Goal: Task Accomplishment & Management: Use online tool/utility

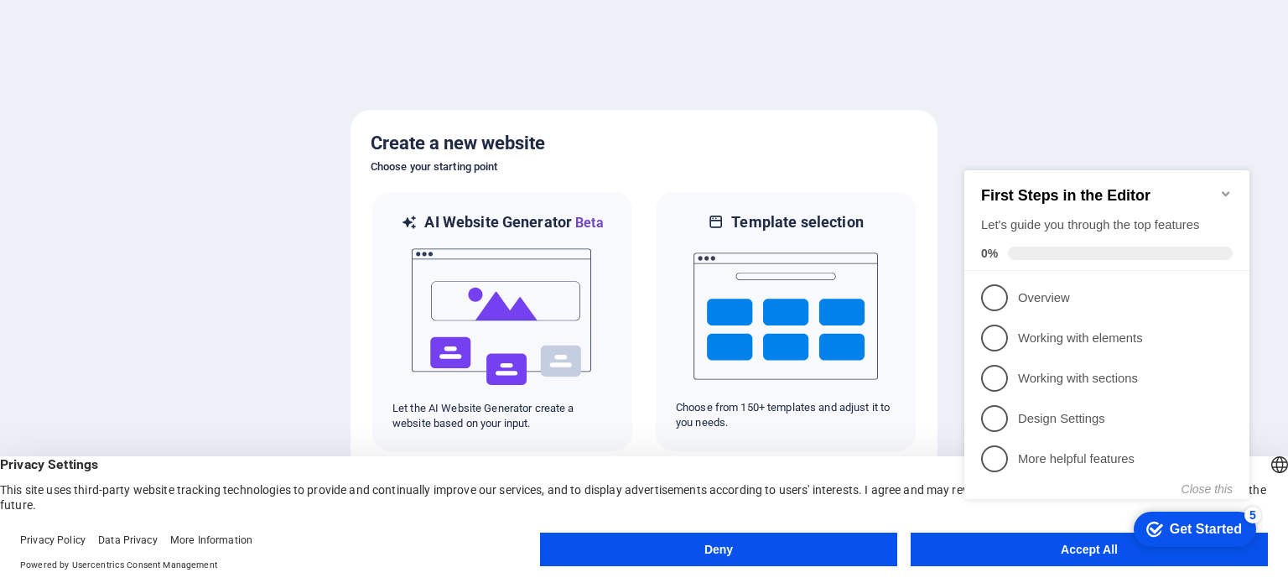
click at [491, 135] on h5 "Create a new website" at bounding box center [644, 143] width 547 height 27
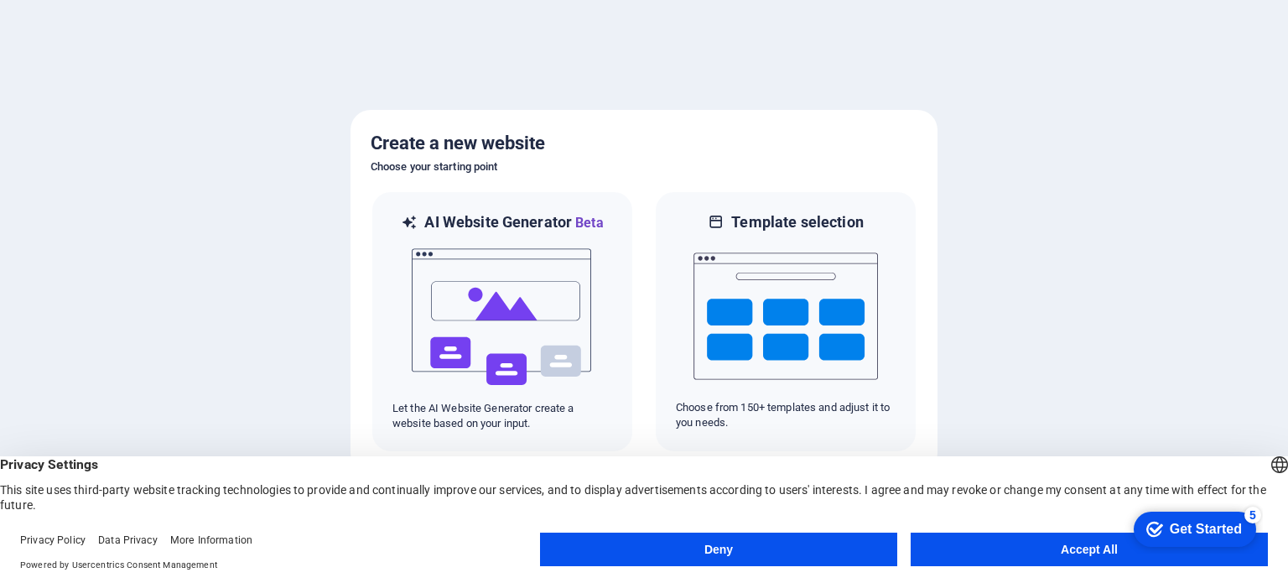
click at [516, 142] on h5 "Create a new website" at bounding box center [644, 143] width 547 height 27
click at [986, 552] on button "Accept All" at bounding box center [1088, 549] width 357 height 34
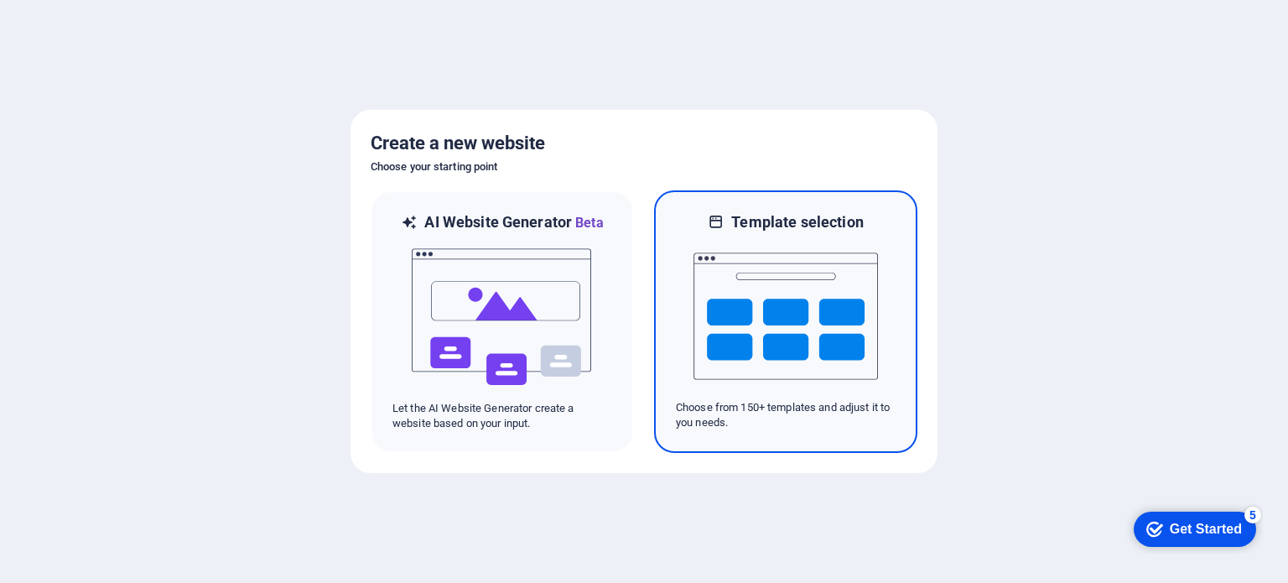
click at [730, 301] on img at bounding box center [785, 316] width 184 height 168
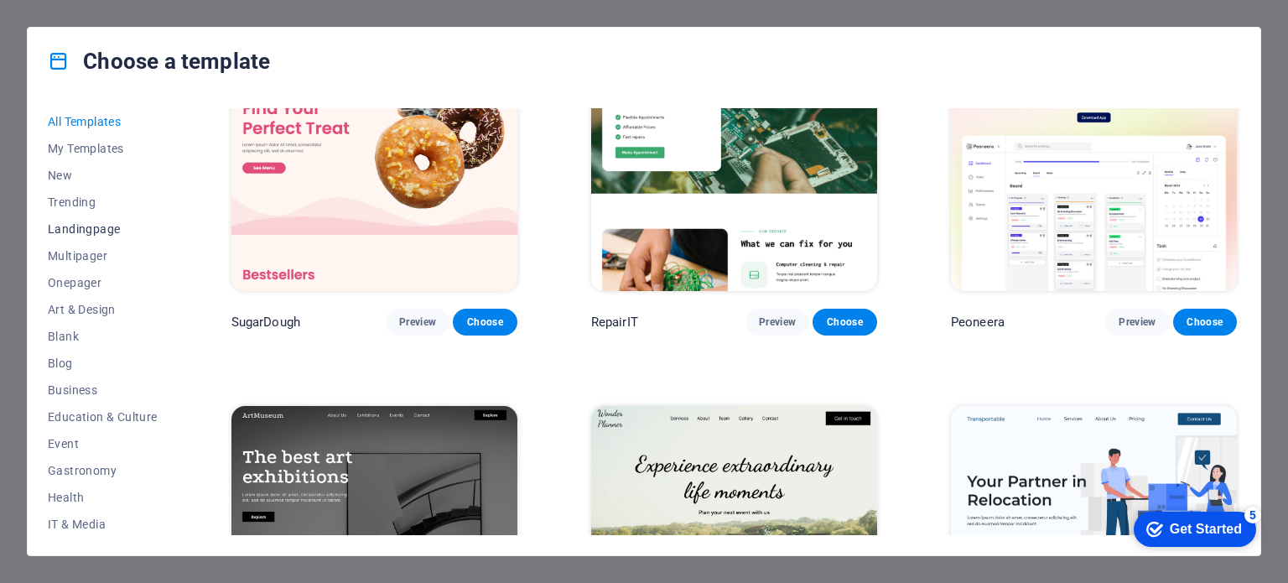
click at [103, 225] on span "Landingpage" at bounding box center [103, 228] width 110 height 13
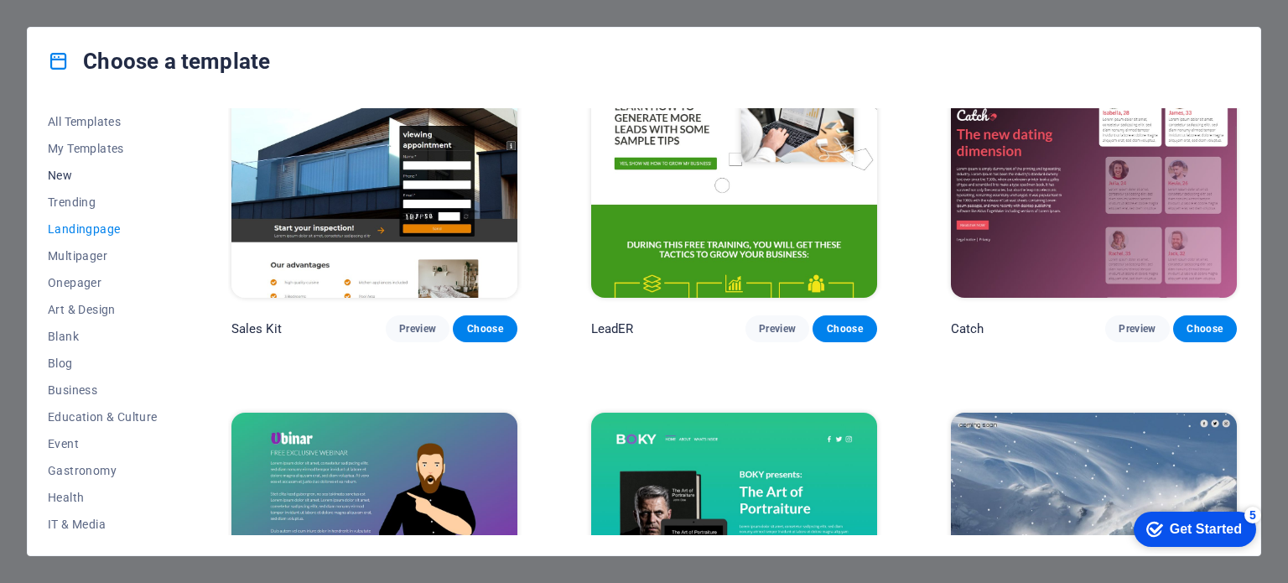
click at [60, 177] on span "New" at bounding box center [103, 174] width 110 height 13
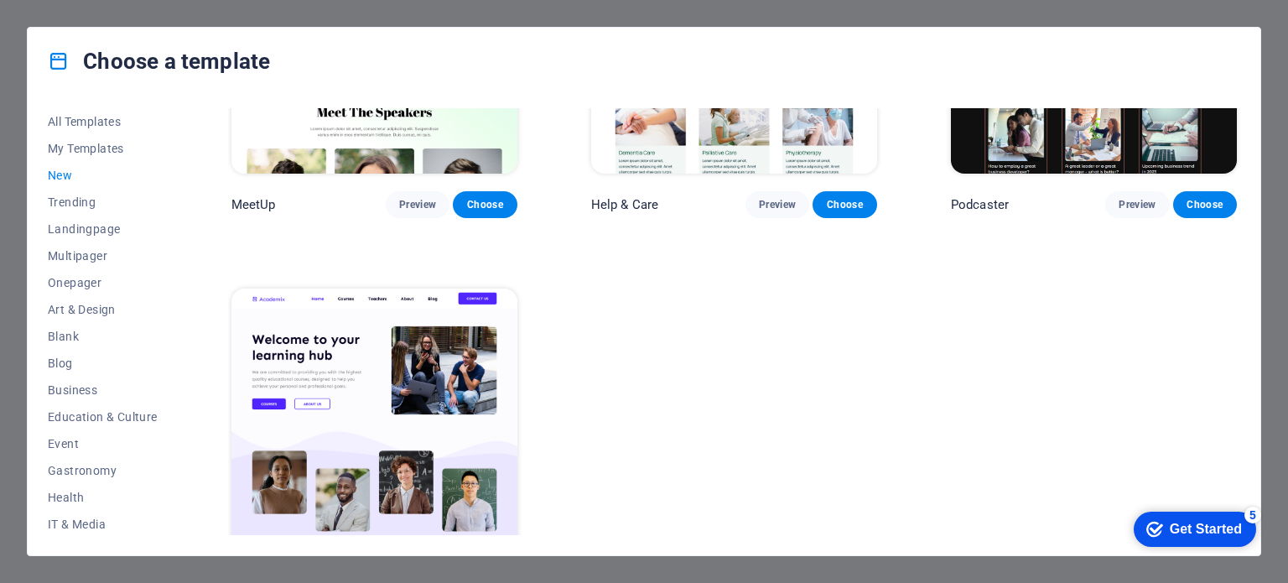
scroll to position [1389, 0]
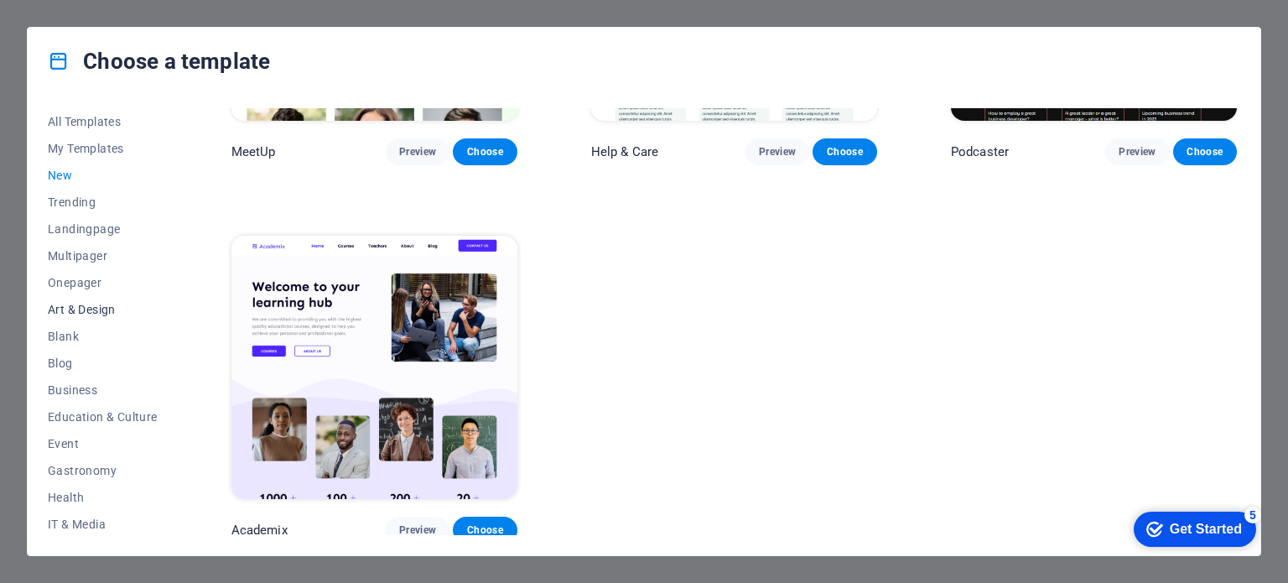
click at [69, 314] on span "Art & Design" at bounding box center [103, 309] width 110 height 13
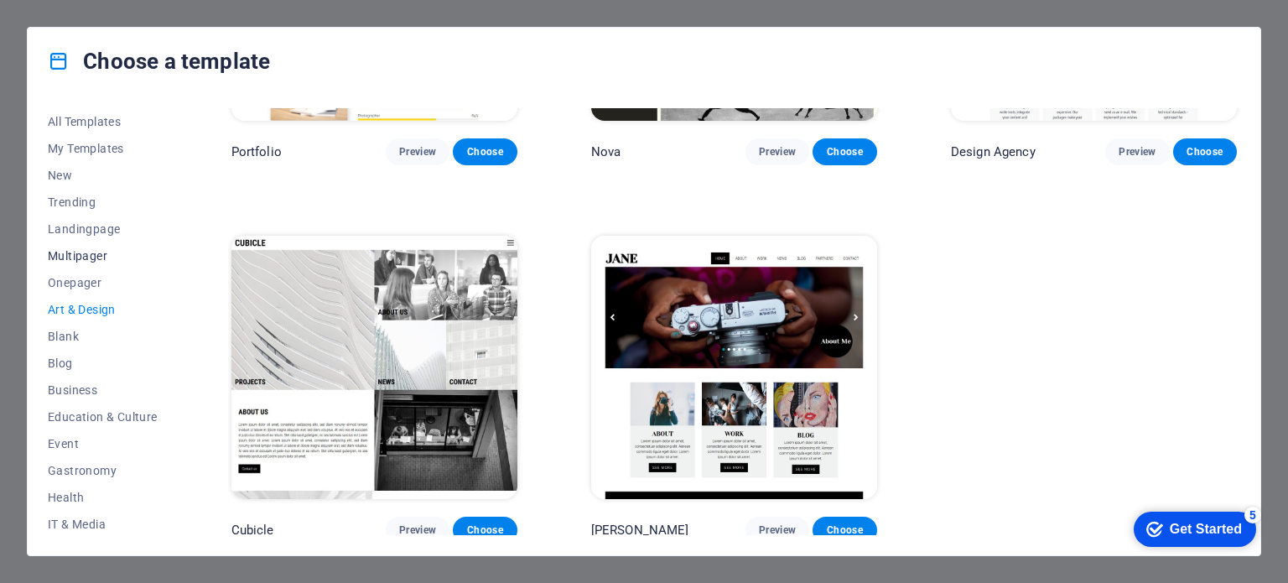
click at [122, 253] on span "Multipager" at bounding box center [103, 255] width 110 height 13
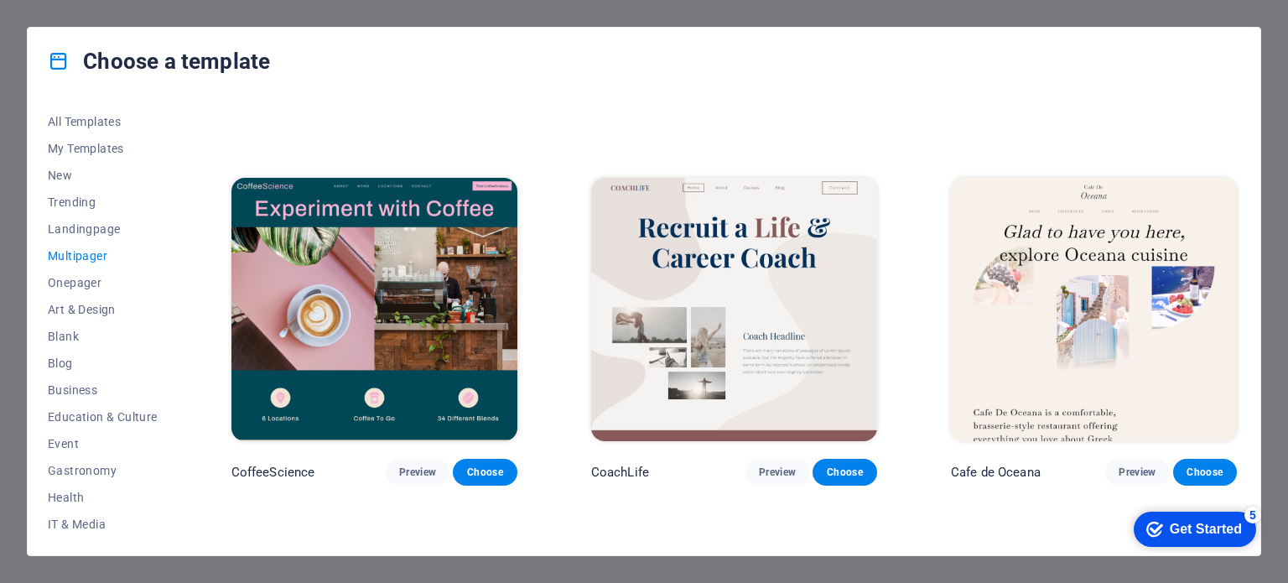
scroll to position [2766, 0]
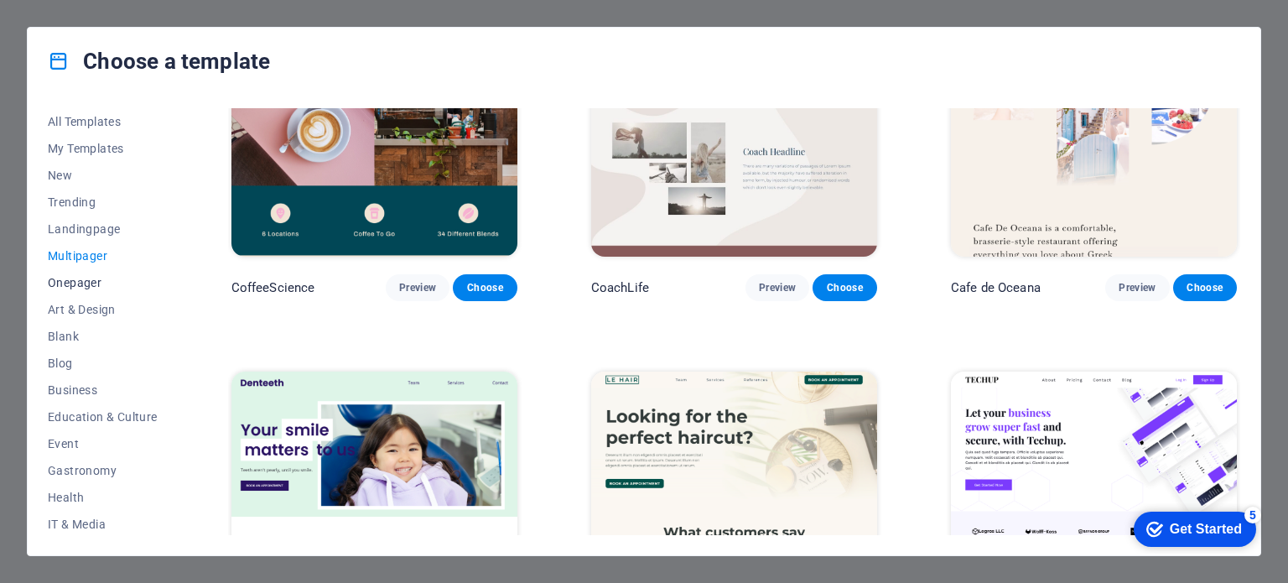
click at [94, 277] on span "Onepager" at bounding box center [103, 282] width 110 height 13
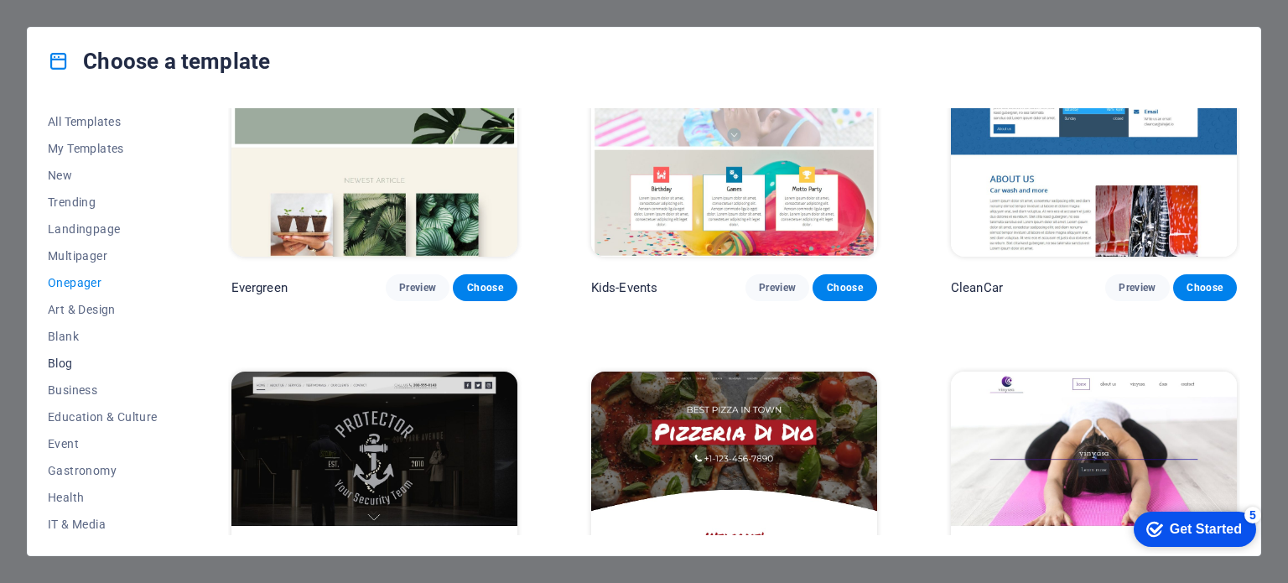
click at [60, 350] on button "Blog" at bounding box center [103, 363] width 110 height 27
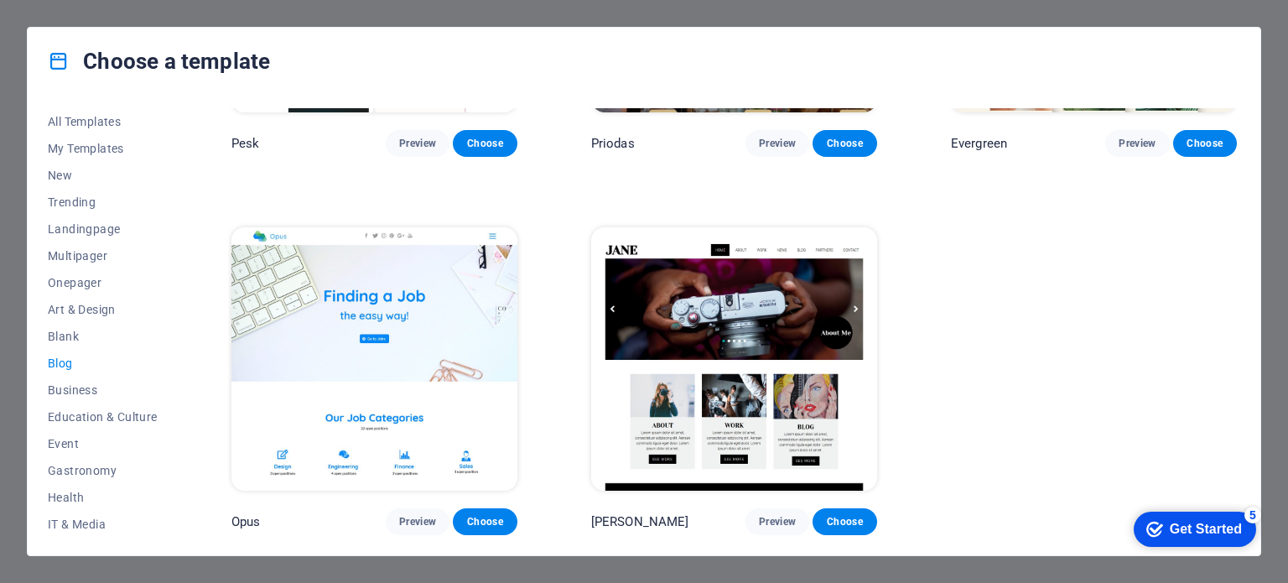
scroll to position [2519, 0]
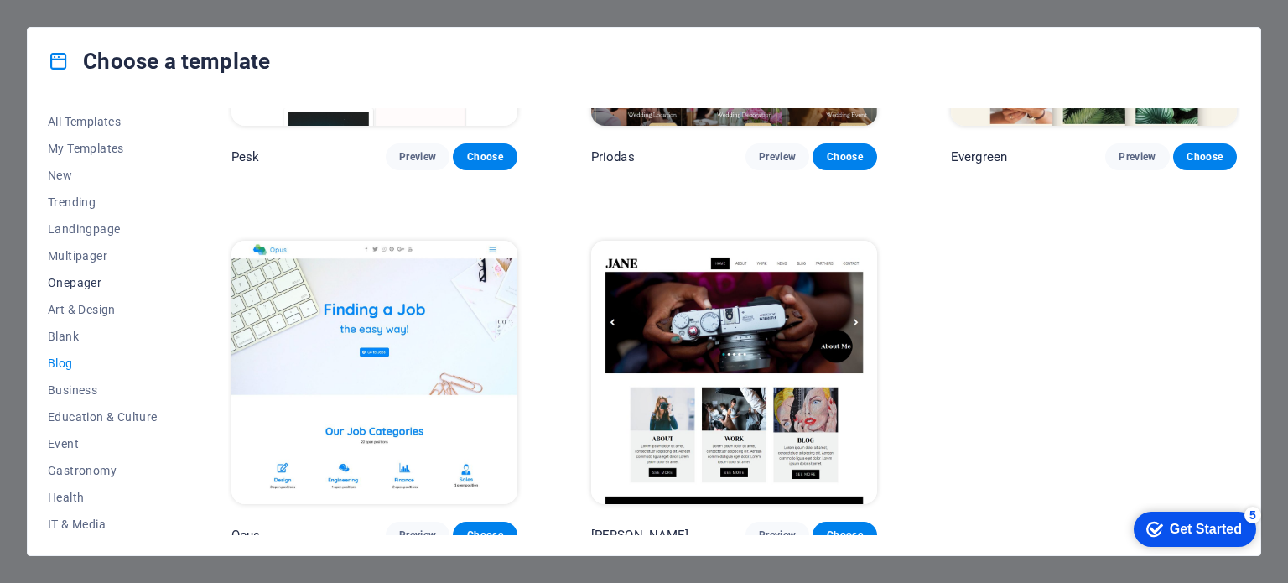
click at [84, 280] on span "Onepager" at bounding box center [103, 282] width 110 height 13
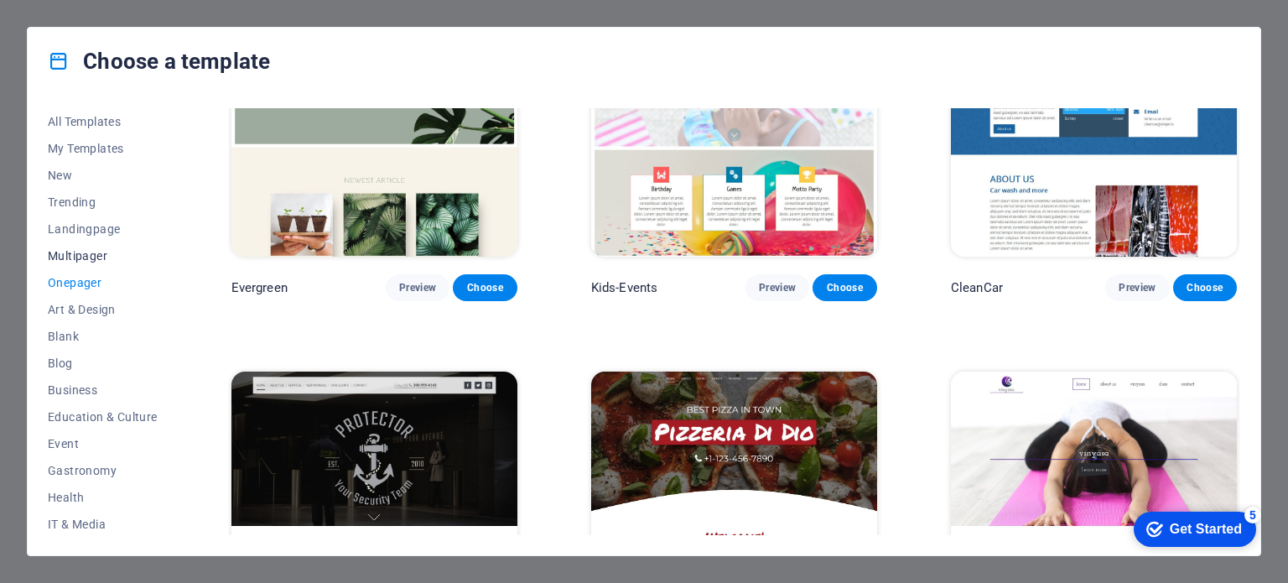
click at [94, 257] on span "Multipager" at bounding box center [103, 255] width 110 height 13
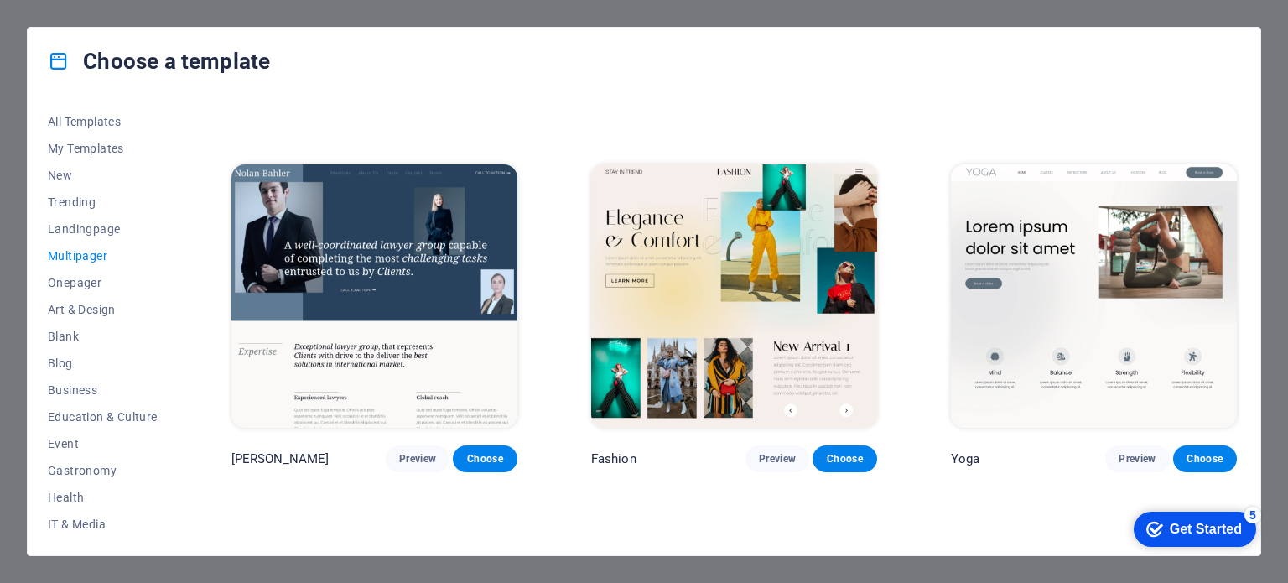
scroll to position [3437, 0]
